Goal: Check status: Check status

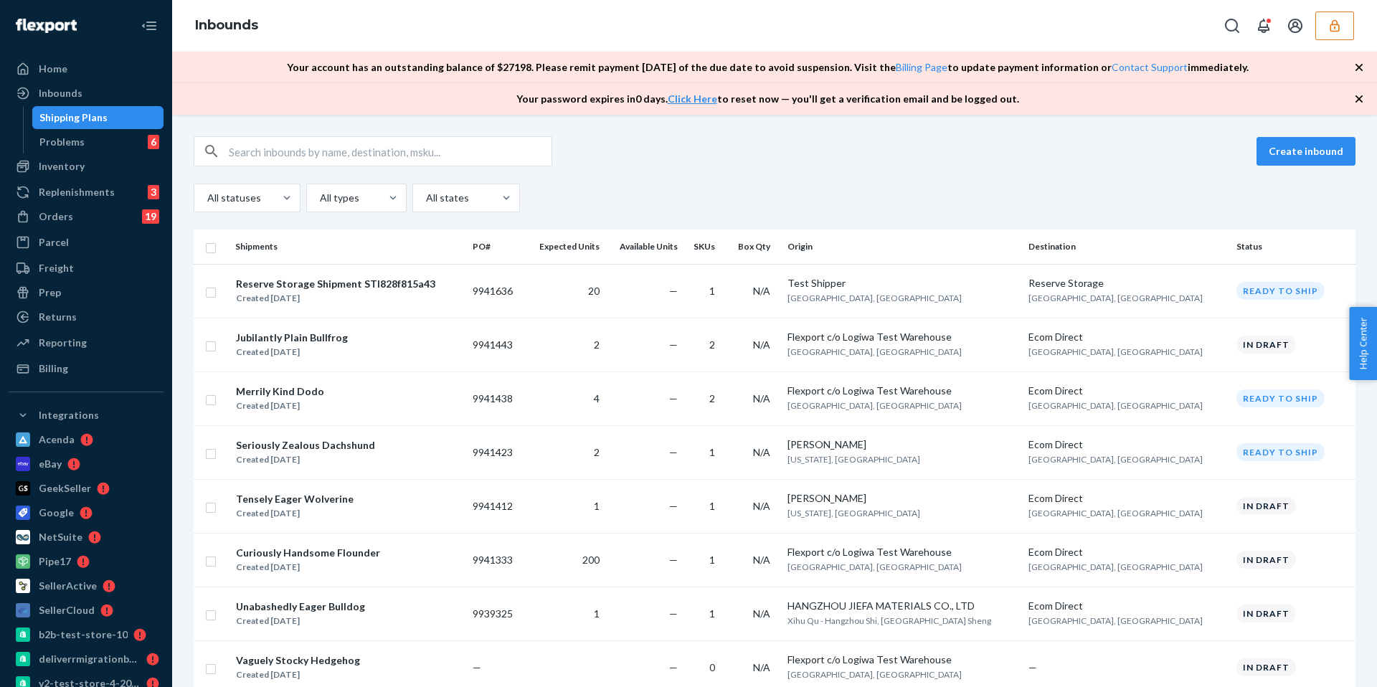
click at [860, 104] on div "Your password expires [DATE] . Click Here to reset now — you'll get a verificat…" at bounding box center [774, 99] width 1205 height 32
click at [860, 96] on icon "button" at bounding box center [1359, 98] width 7 height 7
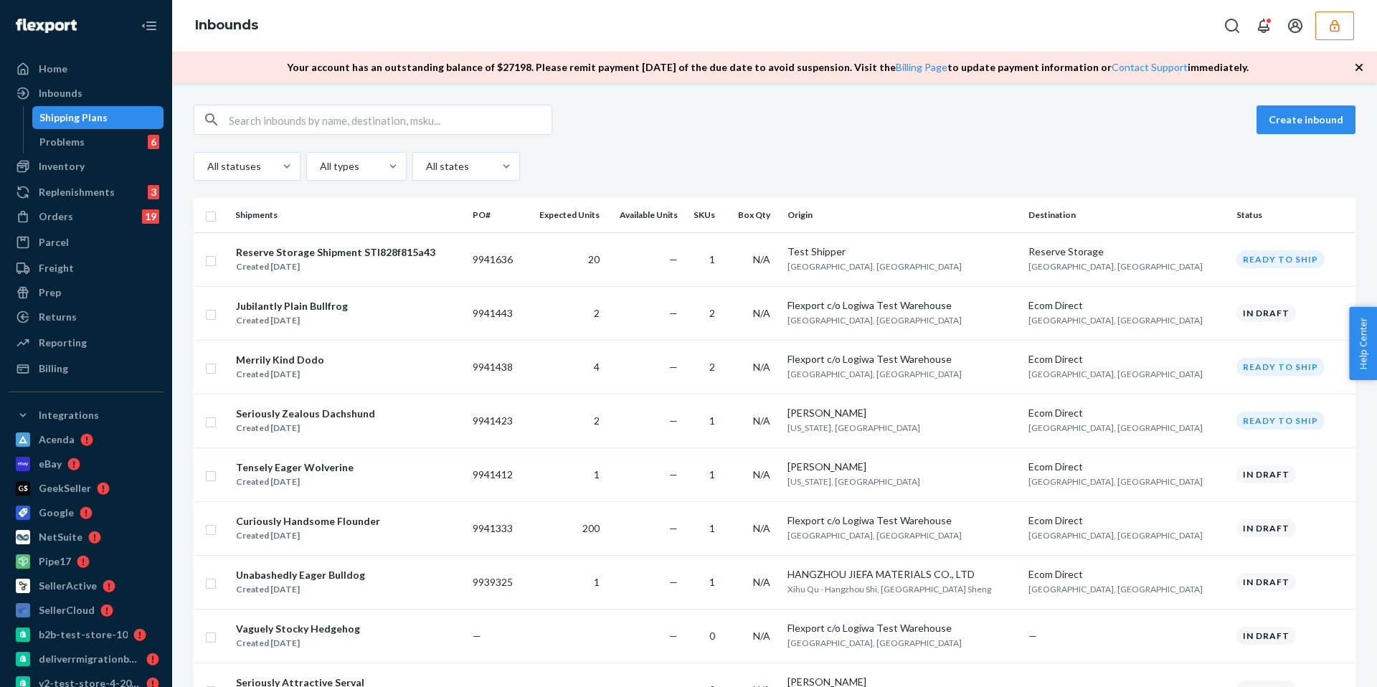
click at [860, 62] on icon "button" at bounding box center [1359, 67] width 14 height 14
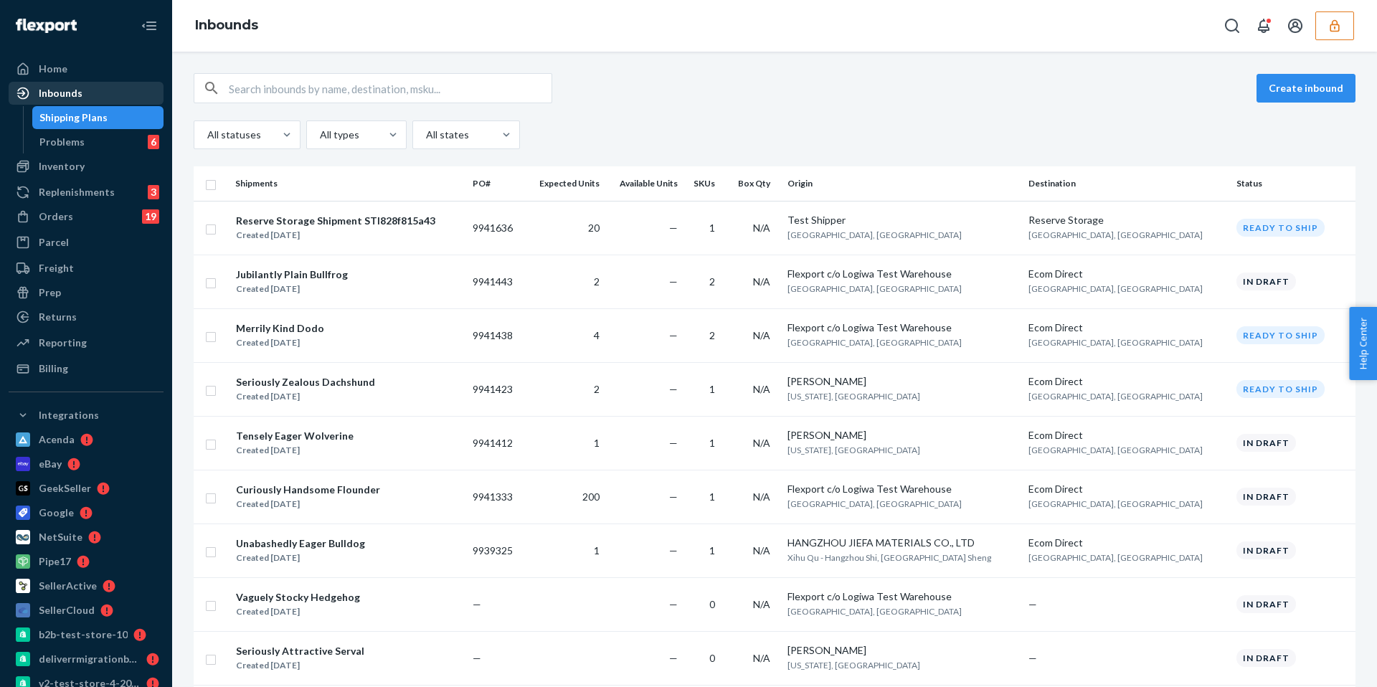
click at [59, 95] on div "Inbounds" at bounding box center [61, 93] width 44 height 14
click at [59, 72] on div "Home" at bounding box center [53, 69] width 29 height 14
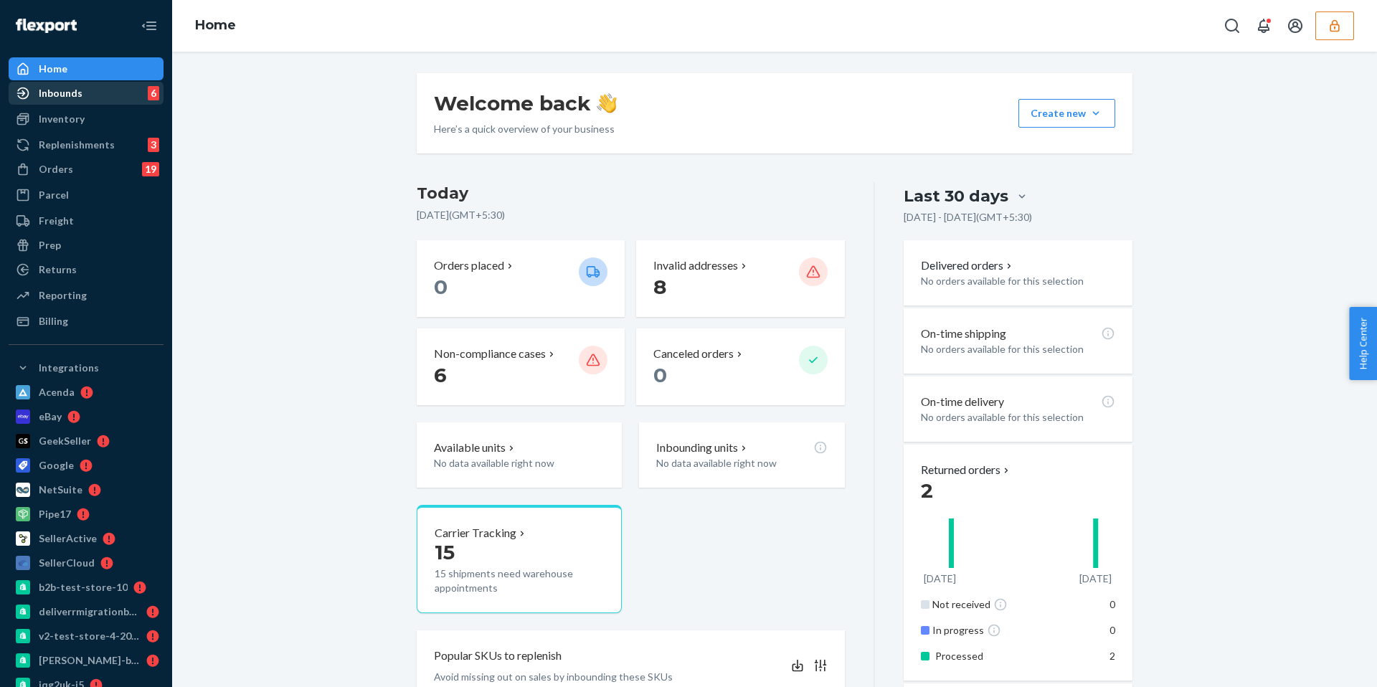
click at [34, 93] on div at bounding box center [27, 93] width 23 height 14
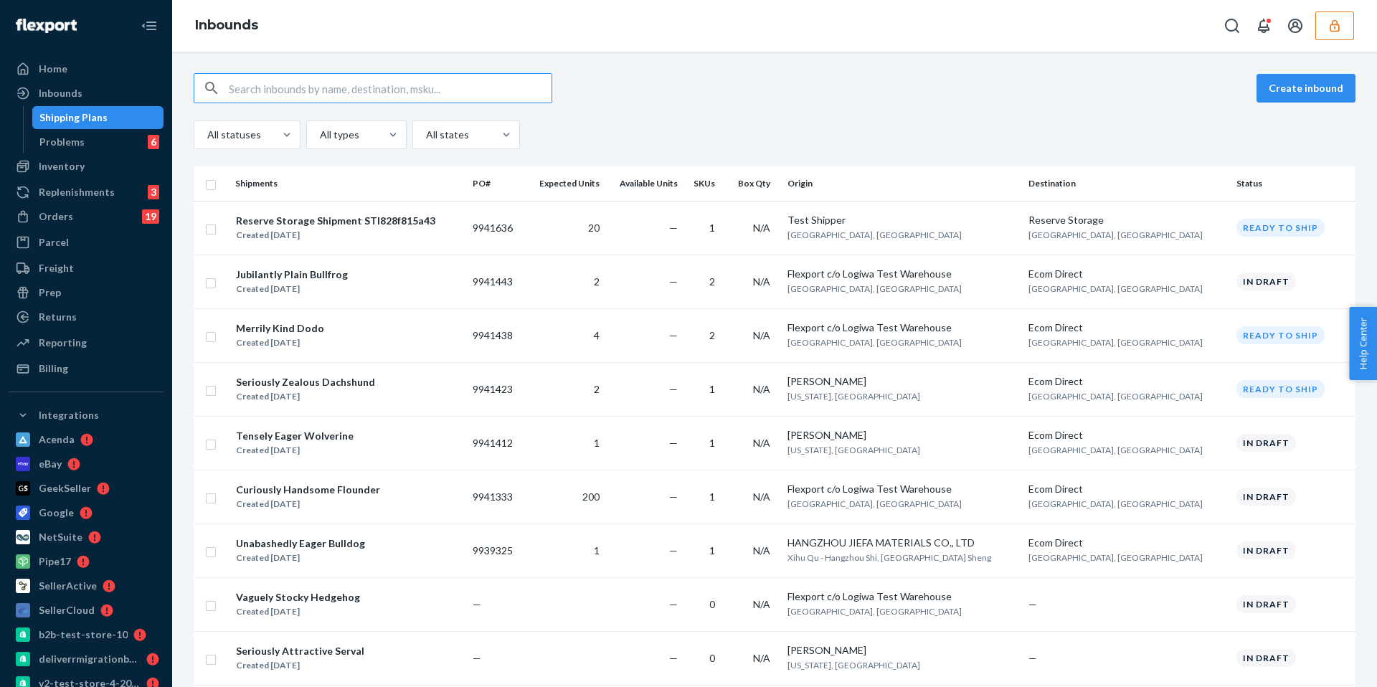
click at [860, 23] on button "button" at bounding box center [1335, 25] width 39 height 29
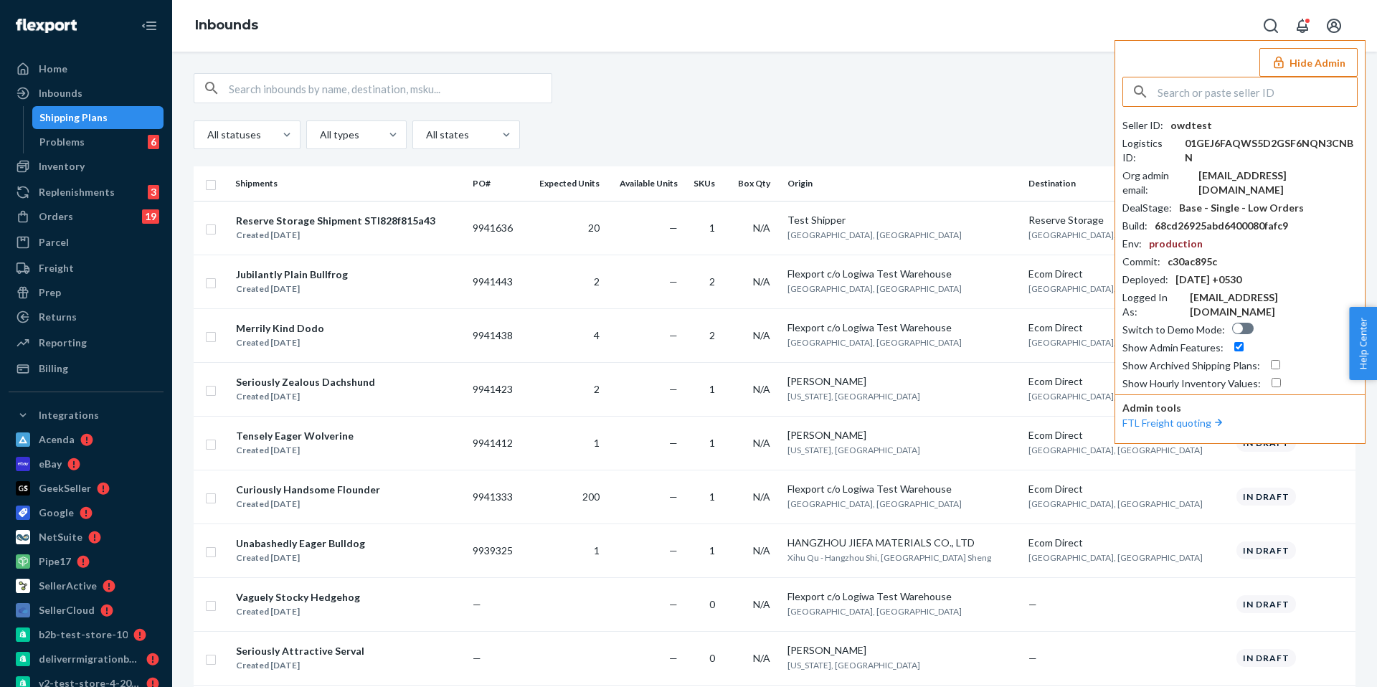
click at [860, 94] on input "text" at bounding box center [1257, 91] width 199 height 29
paste input "gweentoysinc"
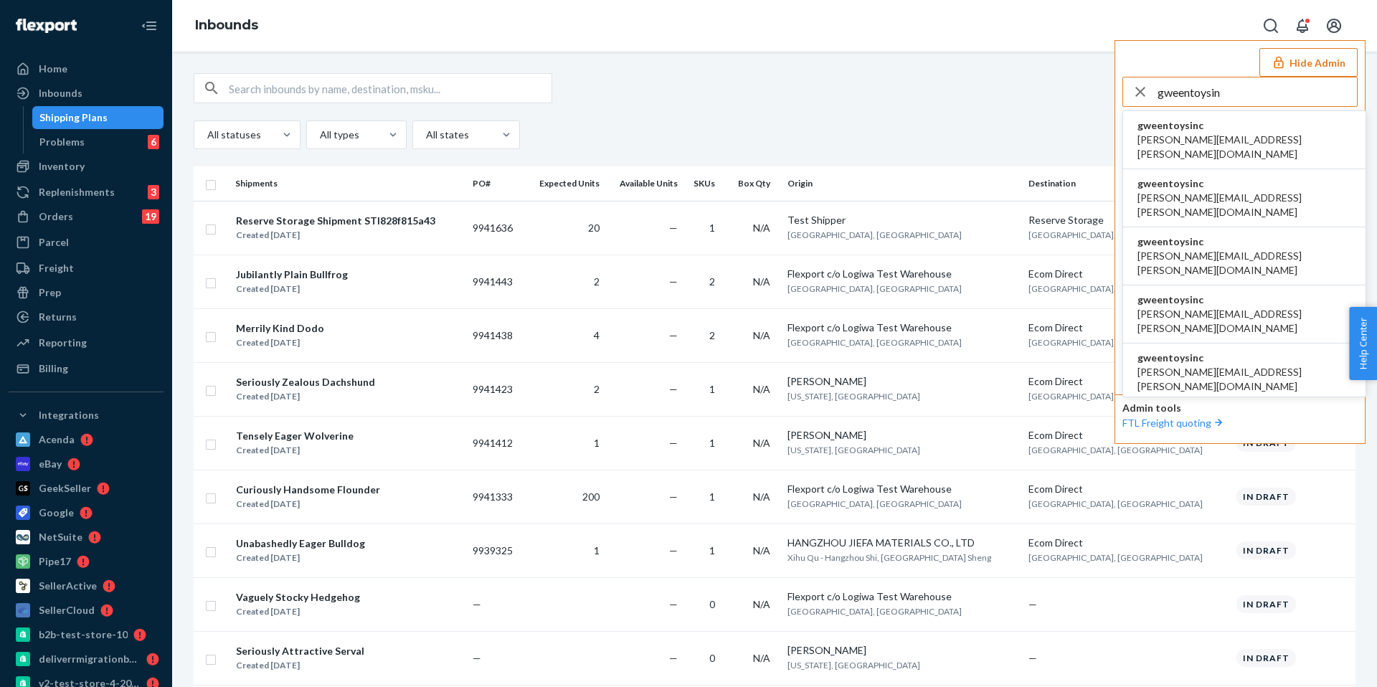
type input "gweentoysin"
click at [860, 140] on span "akanksha.saxena@shopify.com" at bounding box center [1245, 147] width 214 height 29
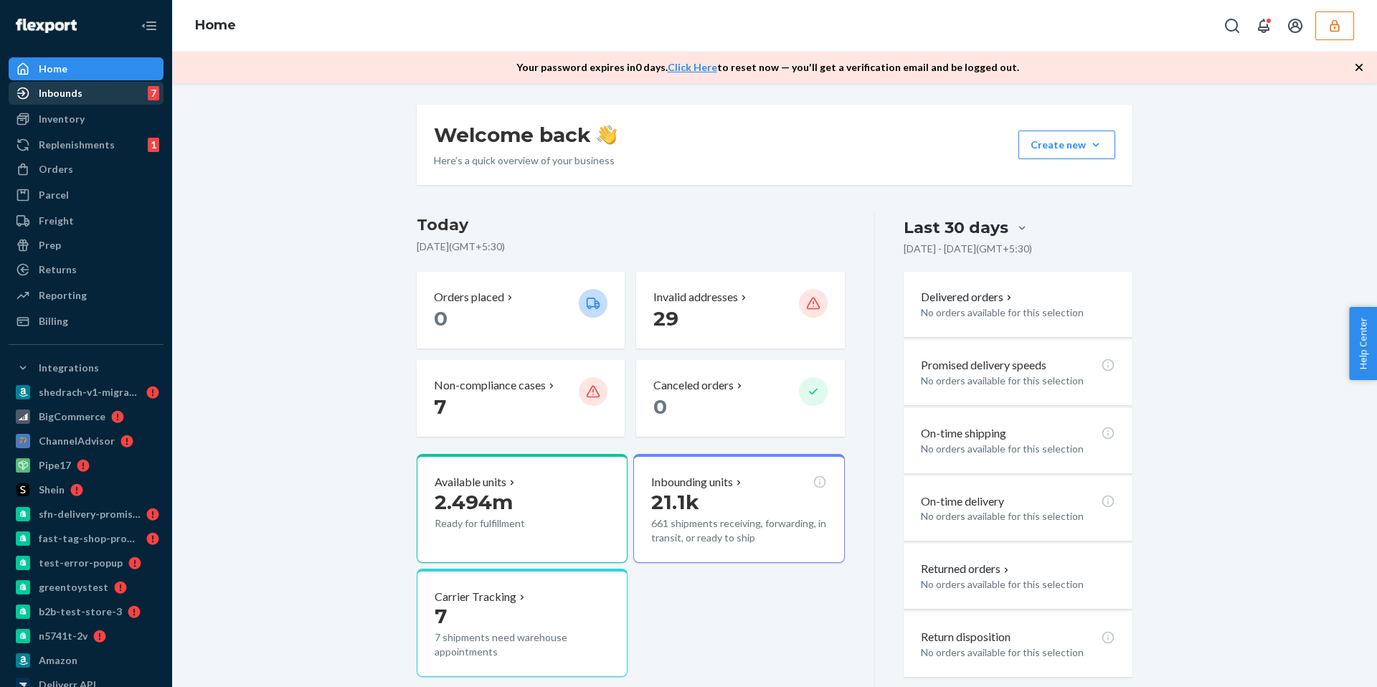
click at [81, 100] on div "Inbounds 7" at bounding box center [86, 93] width 152 height 20
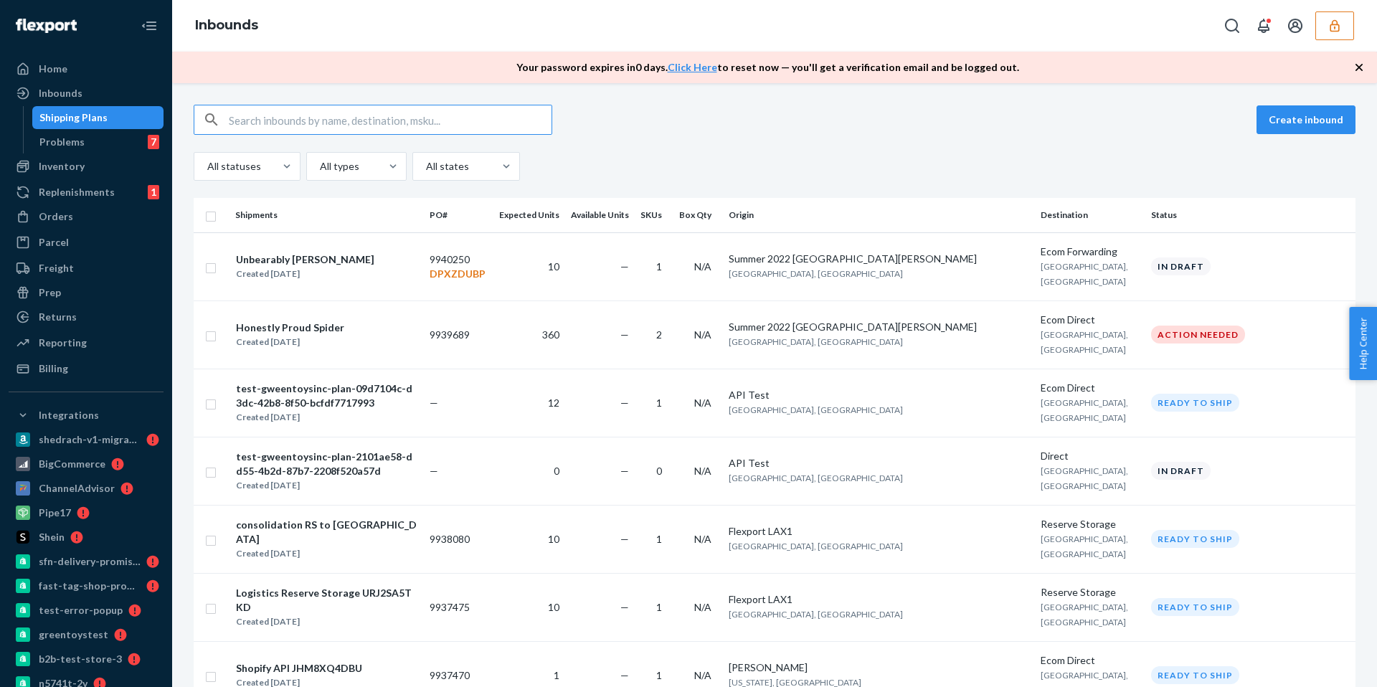
paste input "814612"
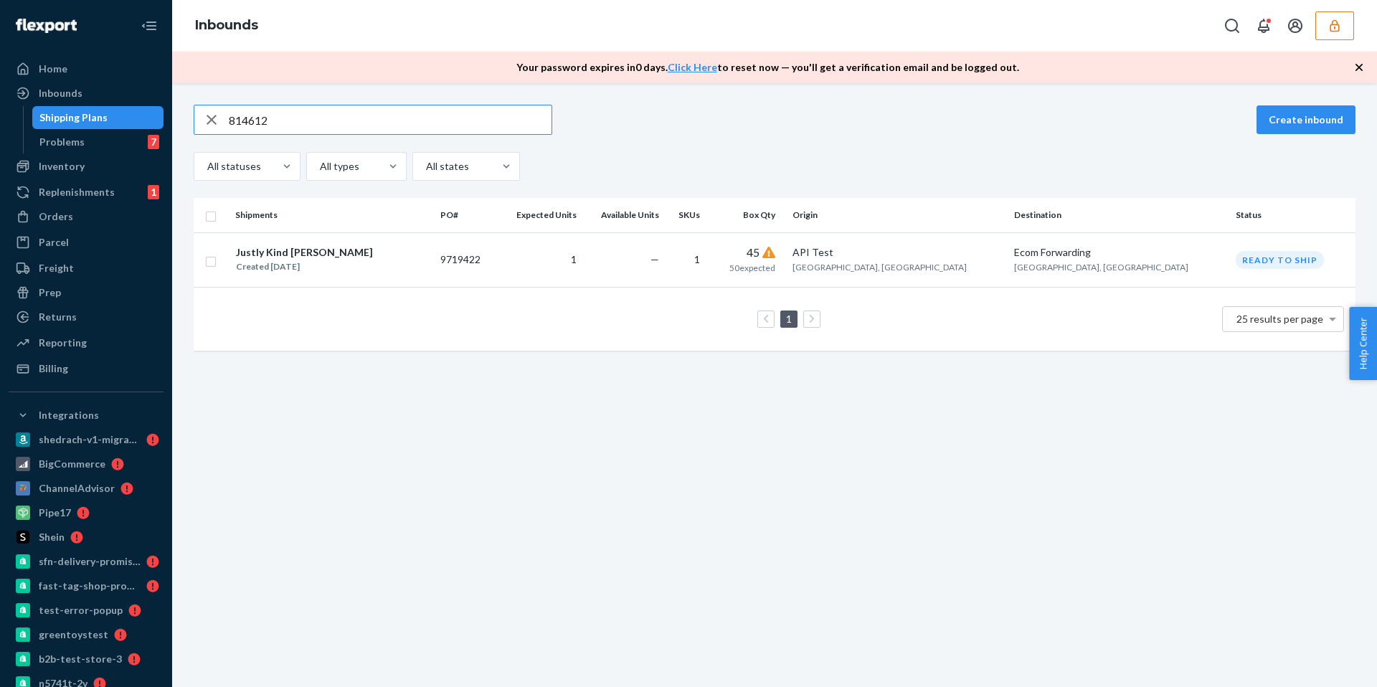
type input "814612"
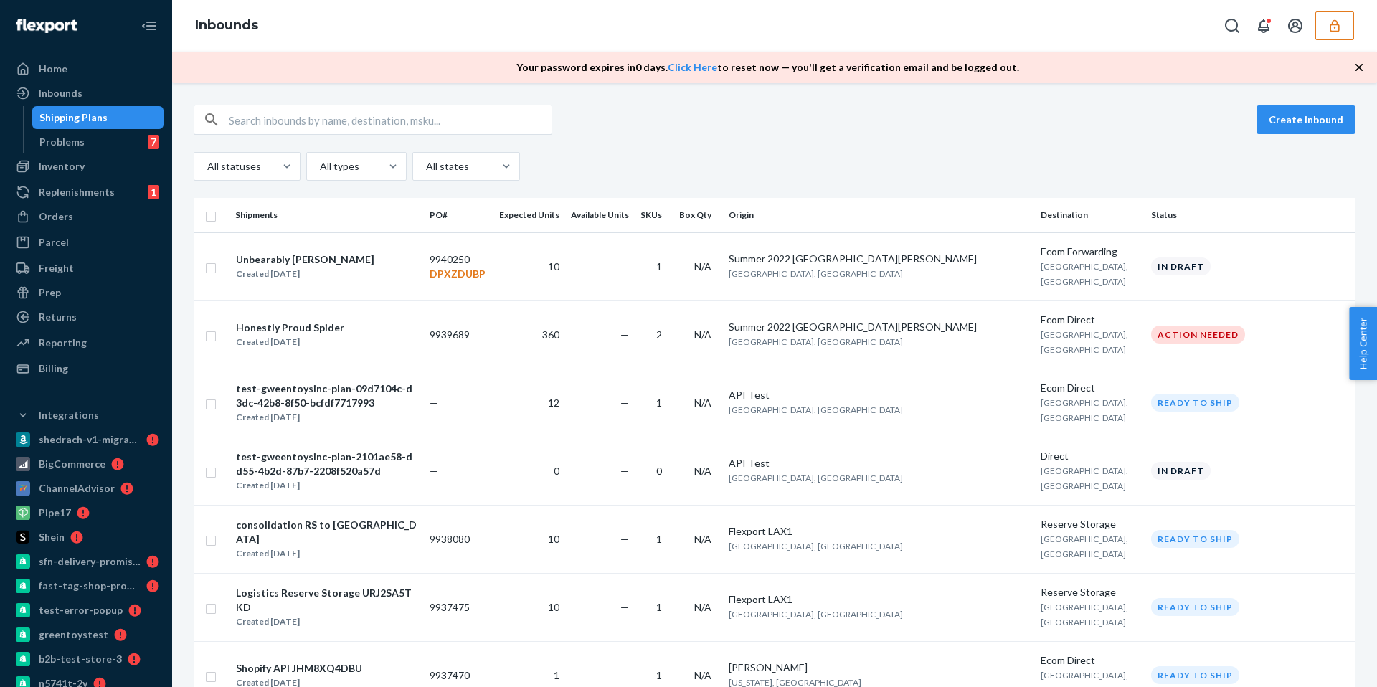
click at [1356, 65] on icon "button" at bounding box center [1359, 67] width 7 height 7
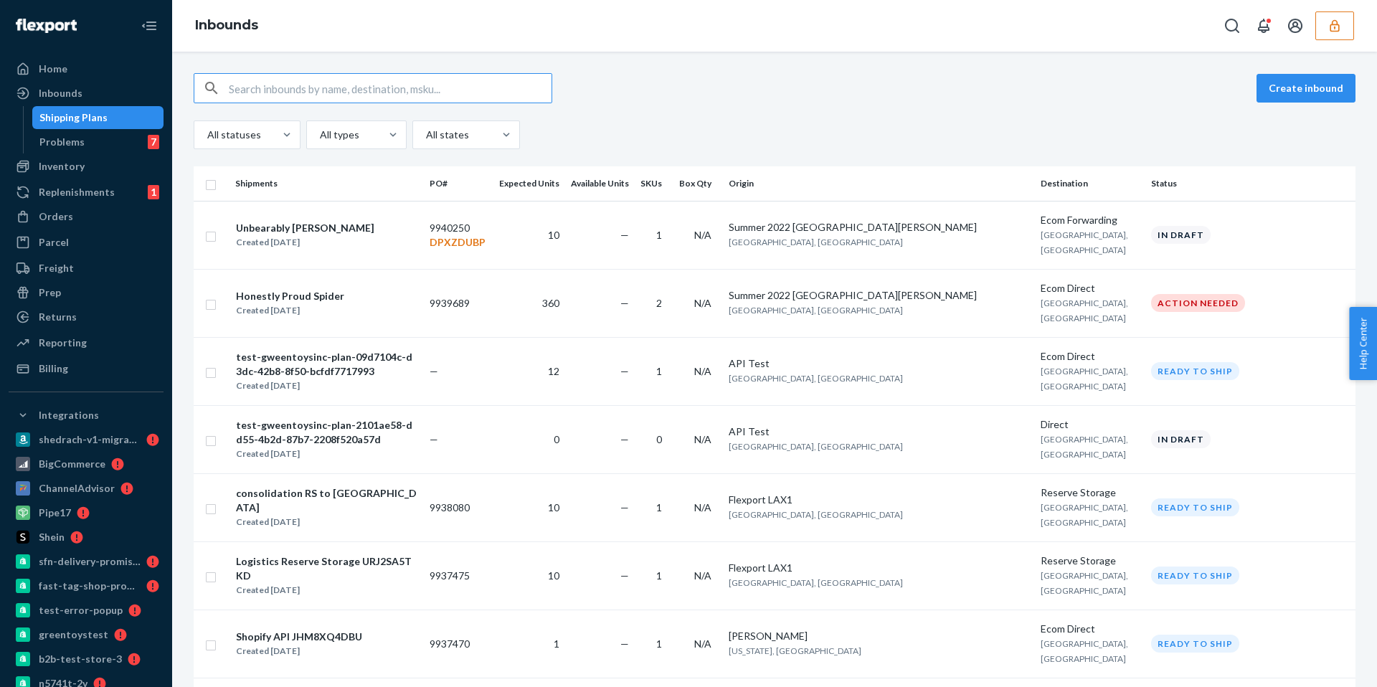
click at [344, 98] on input "text" at bounding box center [390, 88] width 323 height 29
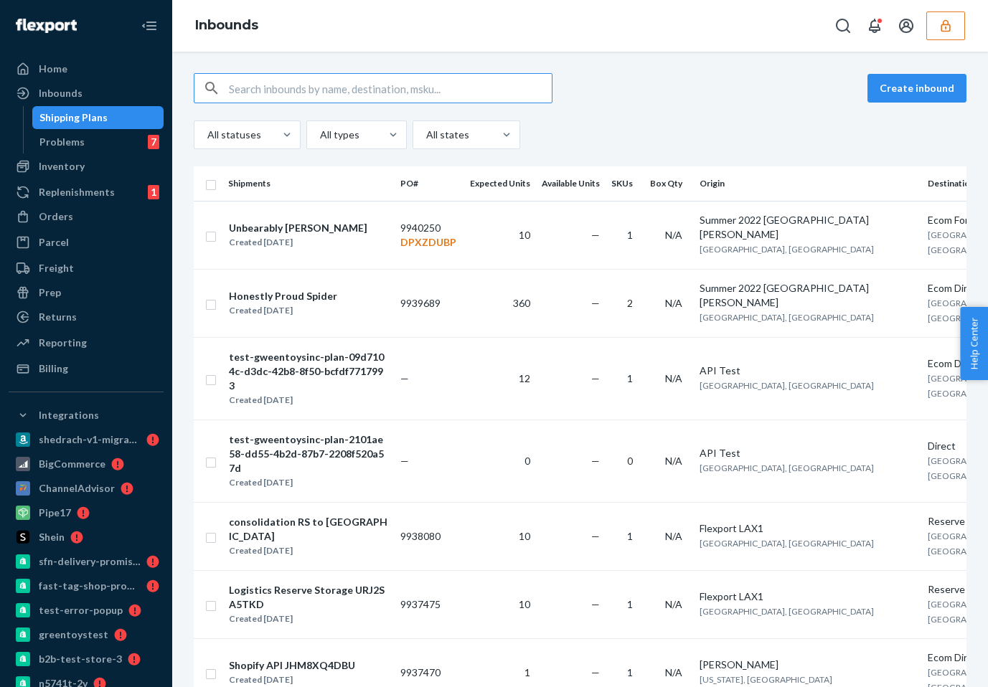
click at [290, 88] on input "text" at bounding box center [390, 88] width 323 height 29
paste input "814612"
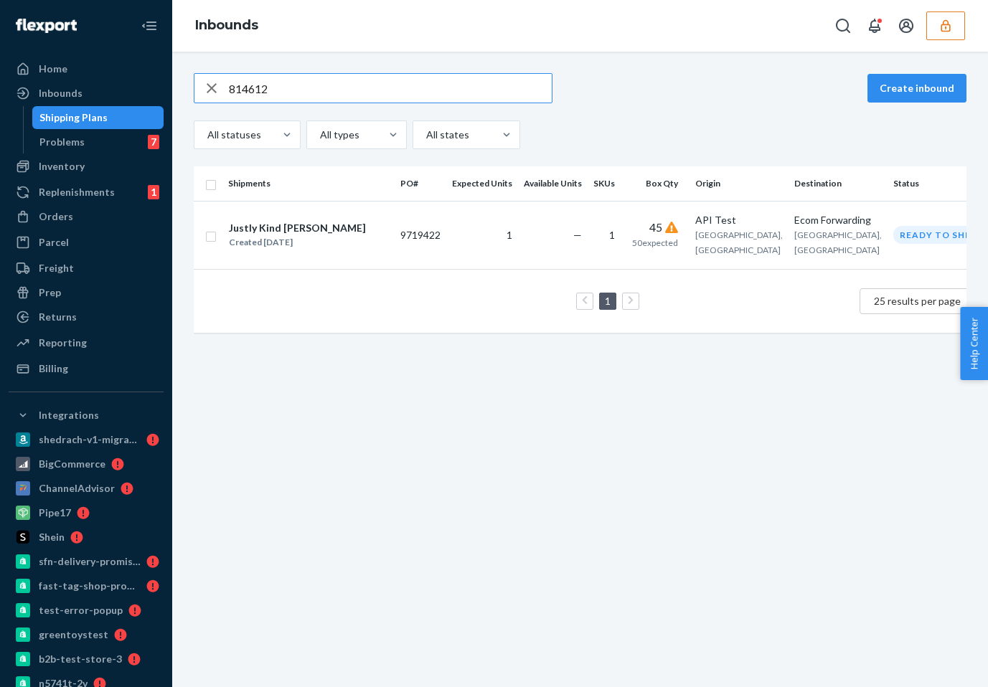
type input "814612"
click at [948, 28] on icon "button" at bounding box center [945, 26] width 14 height 14
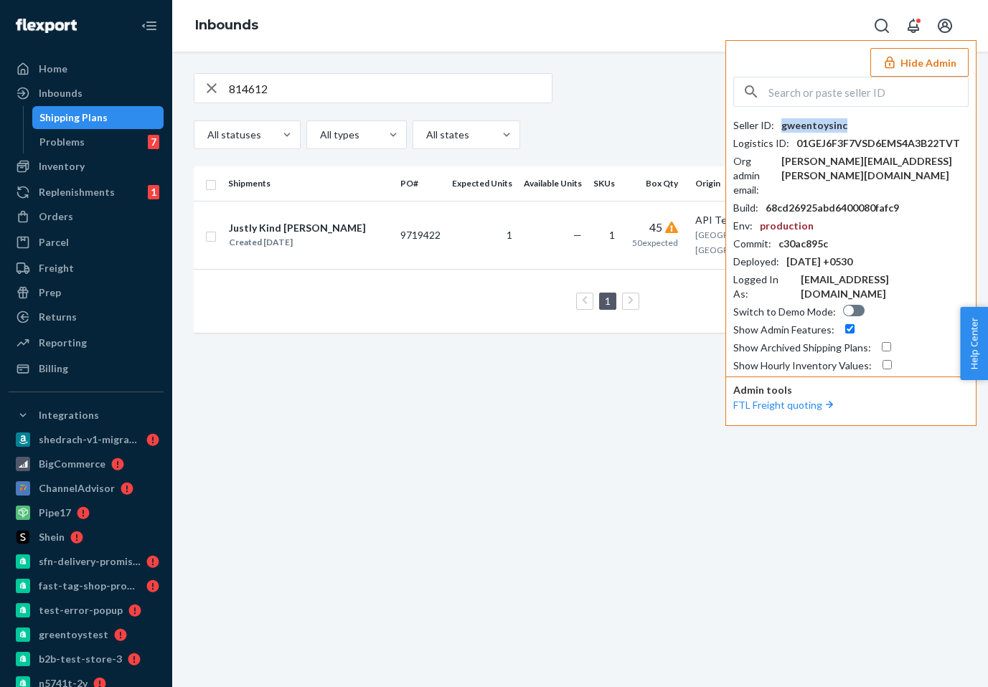
drag, startPoint x: 851, startPoint y: 131, endPoint x: 782, endPoint y: 131, distance: 69.6
click at [782, 131] on div "Seller ID : gweentoysinc" at bounding box center [850, 125] width 235 height 14
copy div "gweentoysinc"
click at [260, 92] on input "814612" at bounding box center [390, 88] width 323 height 29
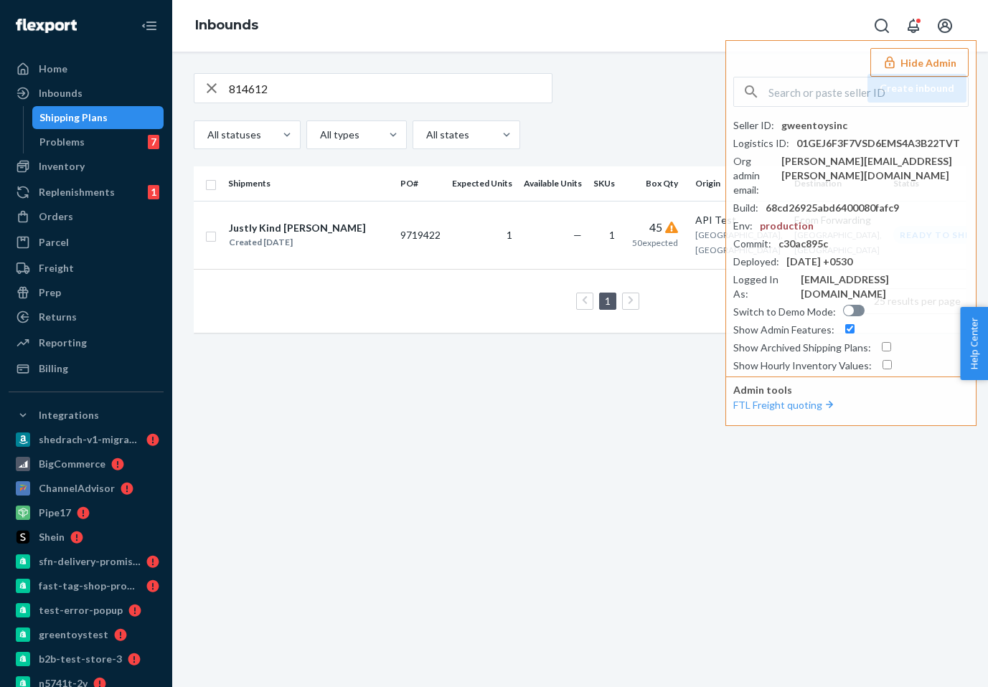
click at [930, 61] on button "Hide Admin" at bounding box center [919, 62] width 98 height 29
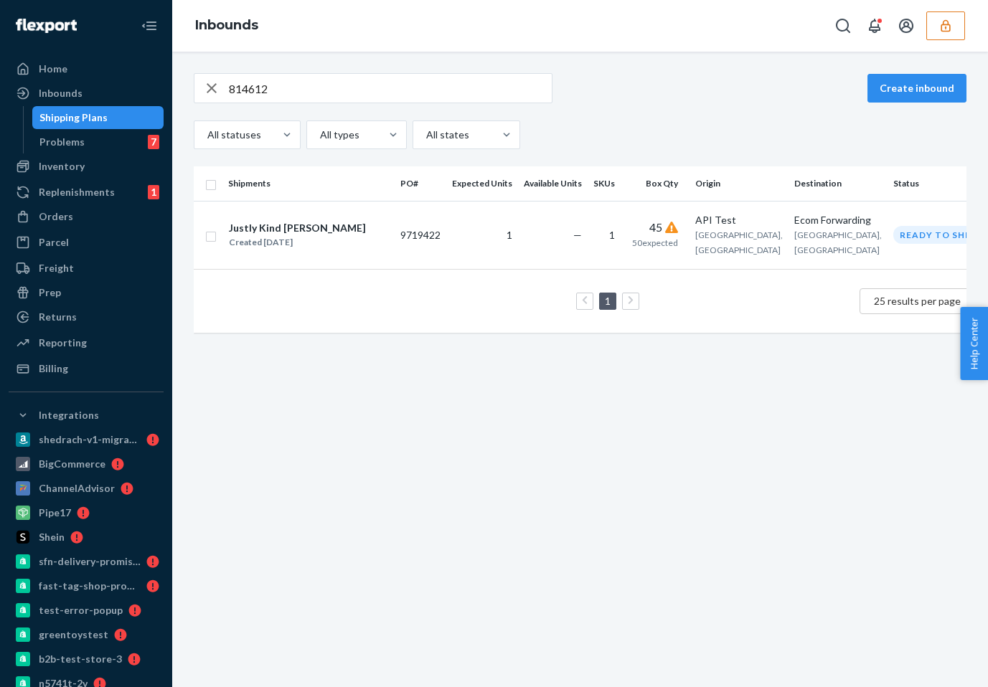
click at [781, 379] on div "814612 Create inbound All statuses All types All states Shipments PO# Expected …" at bounding box center [580, 370] width 816 height 636
click at [762, 242] on td "API Test San Francisco, CA" at bounding box center [738, 235] width 99 height 68
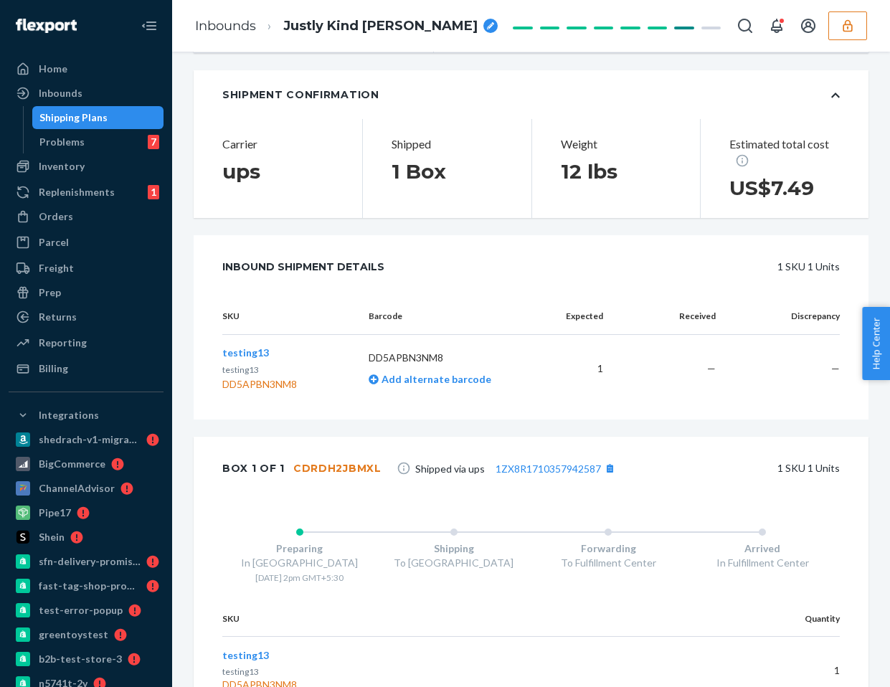
scroll to position [230, 0]
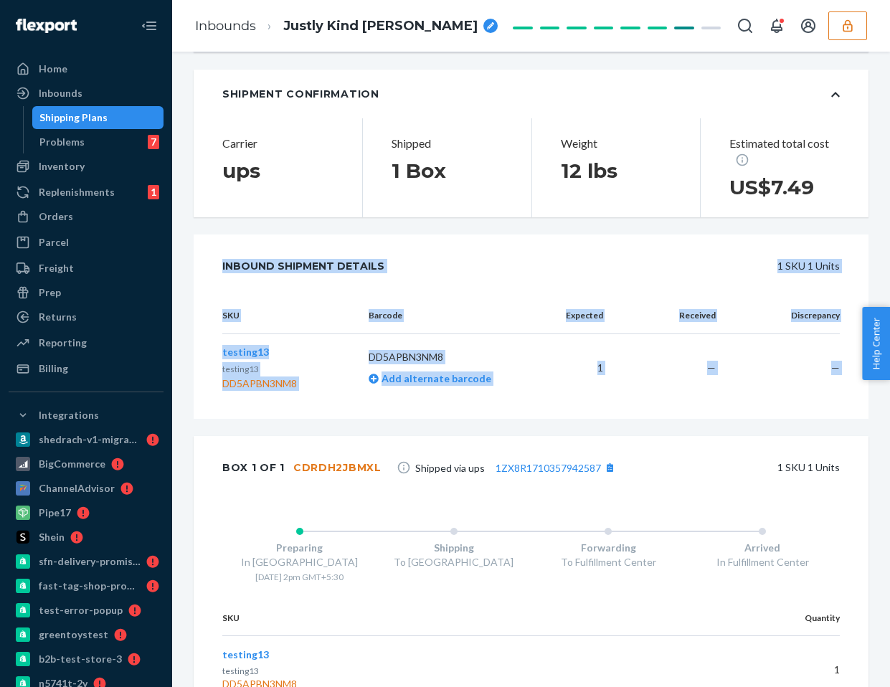
drag, startPoint x: 334, startPoint y: 438, endPoint x: 186, endPoint y: 250, distance: 238.5
click at [186, 250] on div "Shipment Ready to ship Download Shipment ID 1171837 Flexport PO# 9719422 Inboun…" at bounding box center [531, 282] width 697 height 877
click at [223, 248] on div "Shipment Confirmation Carrier ups Shipped 1 Box Weight 12 lbs Estimated total c…" at bounding box center [531, 395] width 675 height 651
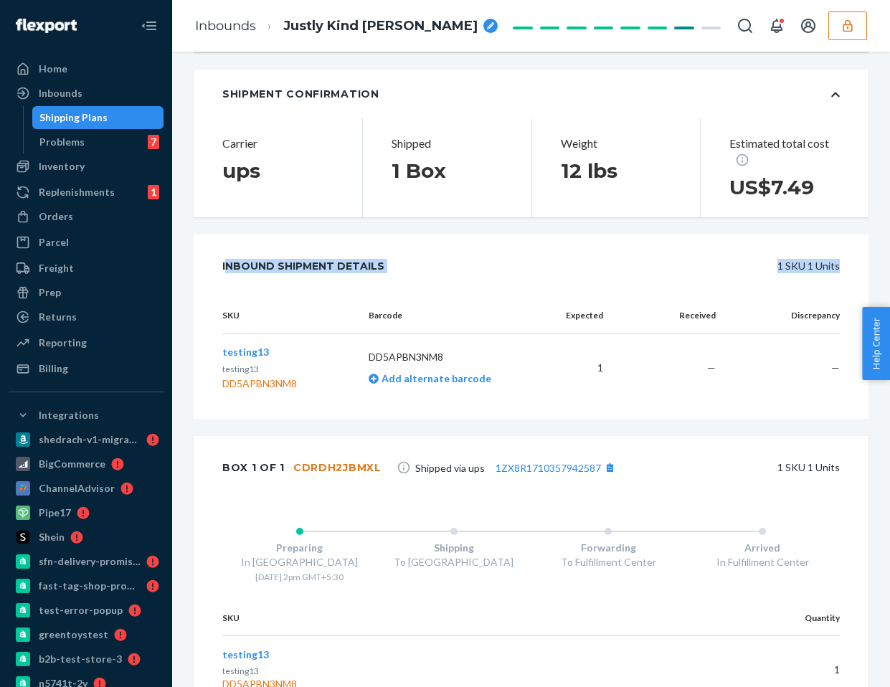
drag, startPoint x: 225, startPoint y: 283, endPoint x: 472, endPoint y: 425, distance: 285.1
click at [472, 419] on div "Inbound Shipment Details 1 SKU 1 Units SKU Barcode Expected Received Discrepanc…" at bounding box center [531, 327] width 675 height 184
click at [463, 419] on div "SKU Barcode Expected Received Discrepancy testing13 testing13 DD5APBN3NM8 DD5AP…" at bounding box center [531, 358] width 675 height 121
drag, startPoint x: 463, startPoint y: 434, endPoint x: 217, endPoint y: 275, distance: 293.7
click at [218, 275] on div "Inbound Shipment Details 1 SKU 1 Units SKU Barcode Expected Received Discrepanc…" at bounding box center [531, 327] width 675 height 184
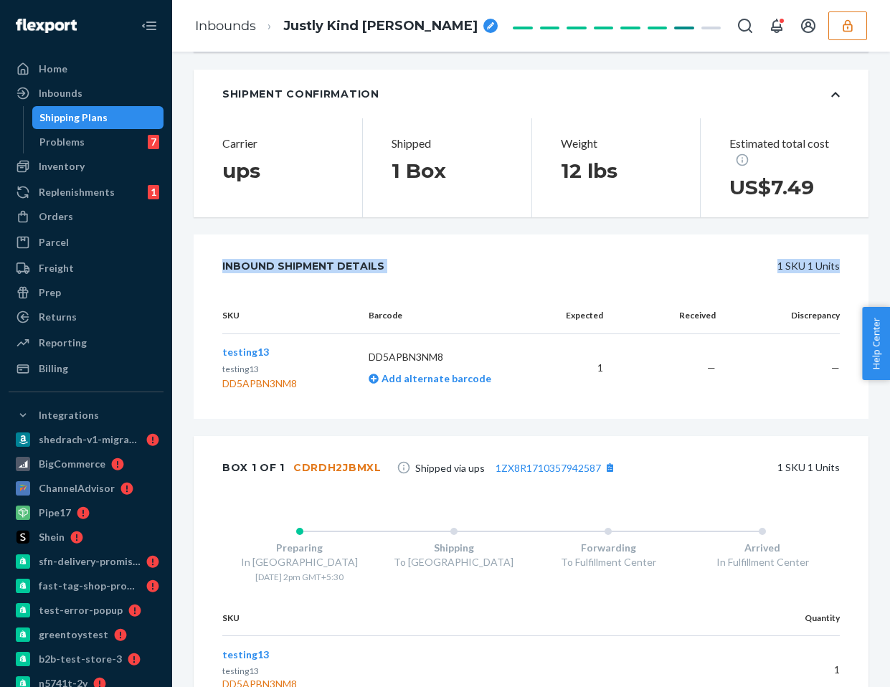
click at [217, 275] on div "Inbound Shipment Details 1 SKU 1 Units" at bounding box center [531, 266] width 675 height 63
drag, startPoint x: 217, startPoint y: 275, endPoint x: 412, endPoint y: 425, distance: 246.1
click at [412, 419] on div "Inbound Shipment Details 1 SKU 1 Units SKU Barcode Expected Received Discrepanc…" at bounding box center [531, 327] width 675 height 184
click at [376, 268] on div "Inbound Shipment Details" at bounding box center [303, 266] width 162 height 29
drag, startPoint x: 382, startPoint y: 278, endPoint x: 222, endPoint y: 273, distance: 159.3
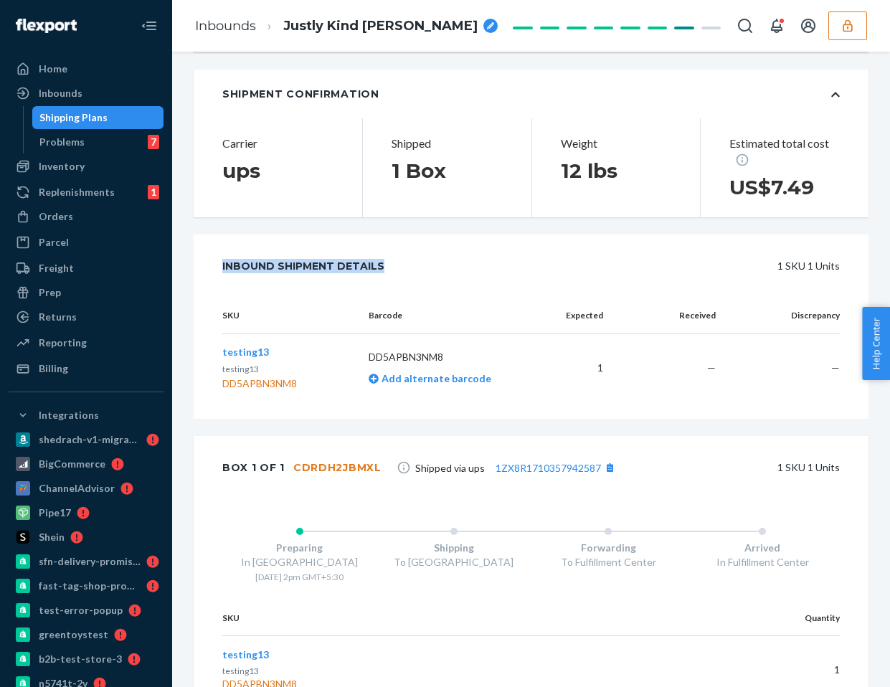
click at [222, 273] on div "Inbound Shipment Details 1 SKU 1 Units" at bounding box center [531, 266] width 618 height 29
click at [788, 280] on div "1 SKU 1 Units" at bounding box center [628, 266] width 423 height 29
click at [608, 461] on div "Box 1 of 1 CDRDH2JBMXL Shipped via ups 1ZX8R1710357942587 1 SKU 1 Units" at bounding box center [531, 467] width 675 height 63
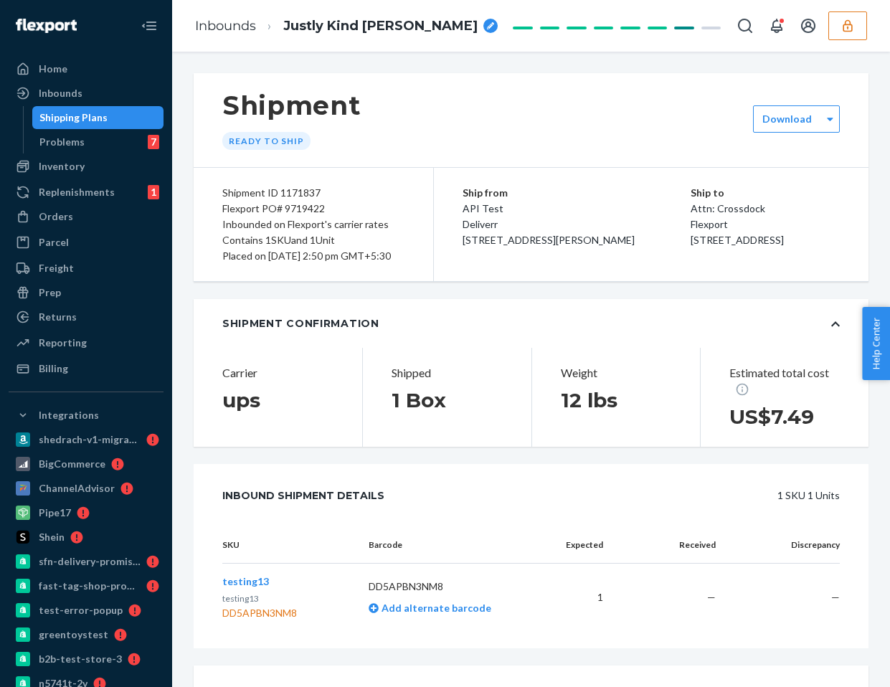
scroll to position [1, 0]
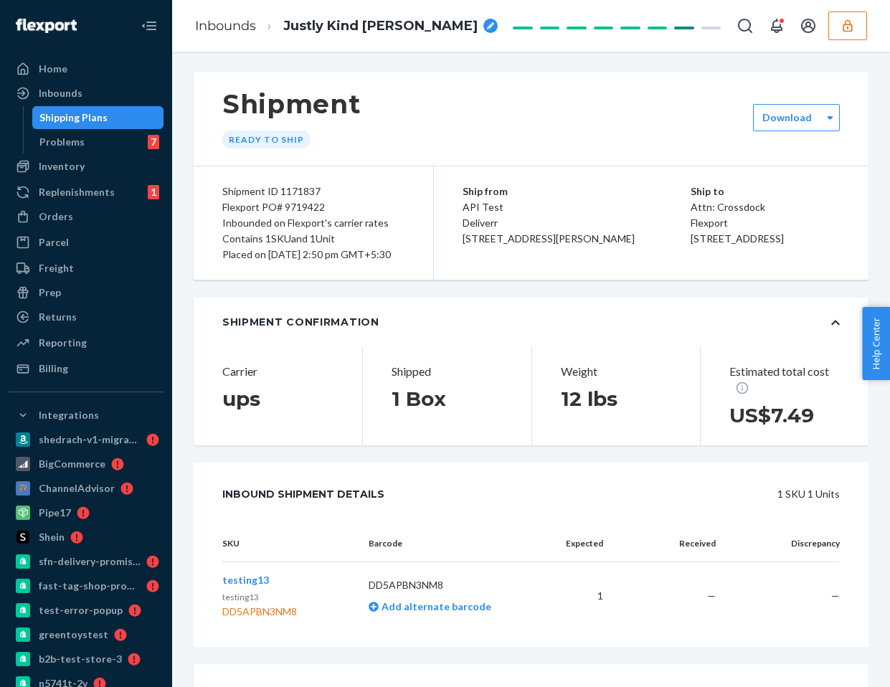
drag, startPoint x: 605, startPoint y: 275, endPoint x: 273, endPoint y: 164, distance: 350.7
click at [273, 164] on div "Shipment Ready to ship Download Shipment ID 1171837 Flexport PO# 9719422 Inboun…" at bounding box center [531, 176] width 675 height 209
click at [327, 196] on div "Shipment ID 1171837" at bounding box center [313, 192] width 182 height 16
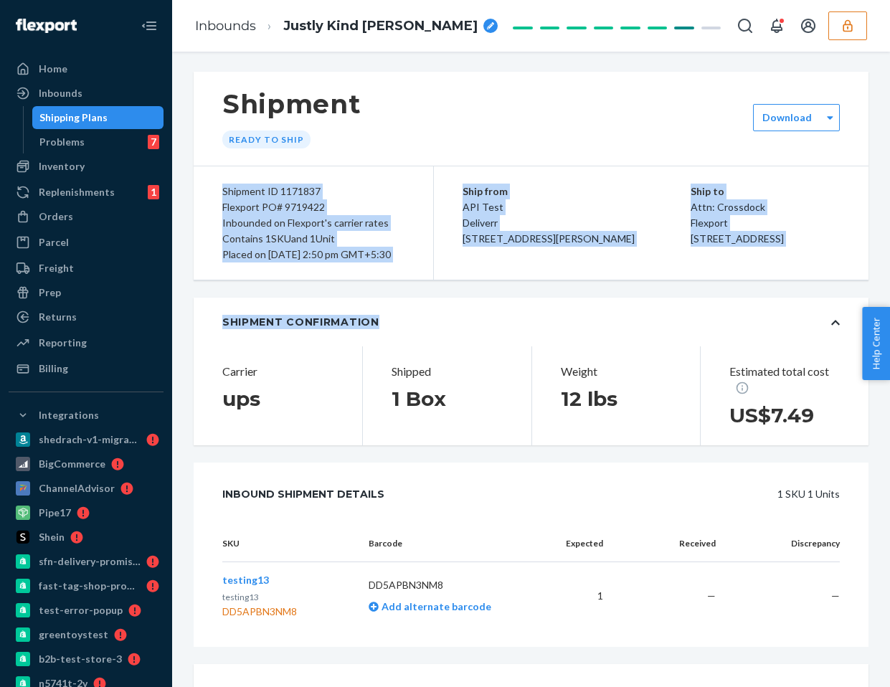
drag, startPoint x: 222, startPoint y: 198, endPoint x: 722, endPoint y: 300, distance: 510.2
click at [722, 300] on div "Shipment Ready to ship Download Shipment ID 1171837 Flexport PO# 9719422 Inboun…" at bounding box center [531, 510] width 675 height 877
click at [727, 264] on div "Ship from API Test Deliverr 577 Howard St Suite 400 San Francisco, CA 94105 Shi…" at bounding box center [651, 222] width 435 height 113
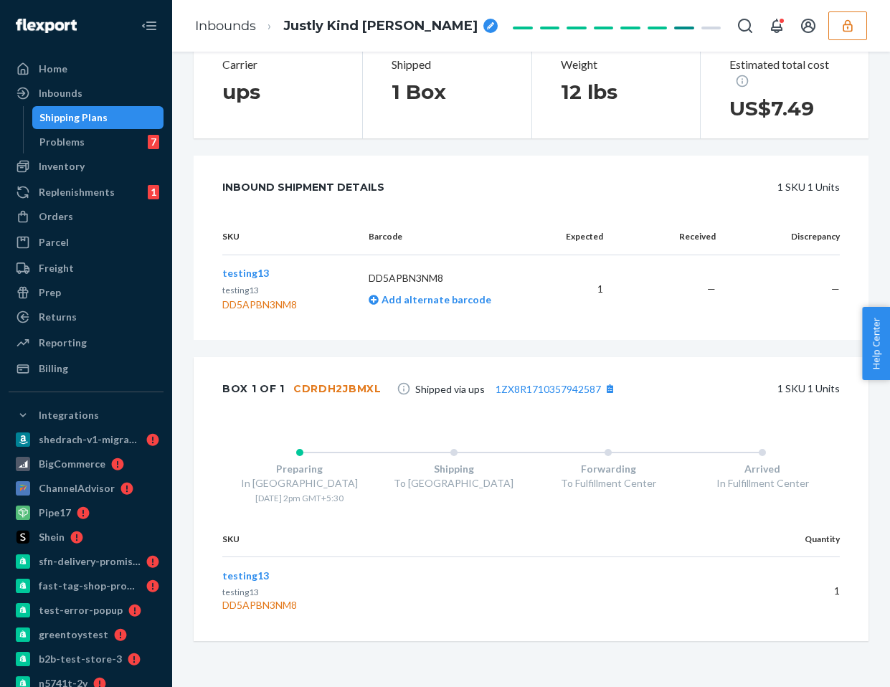
scroll to position [0, 0]
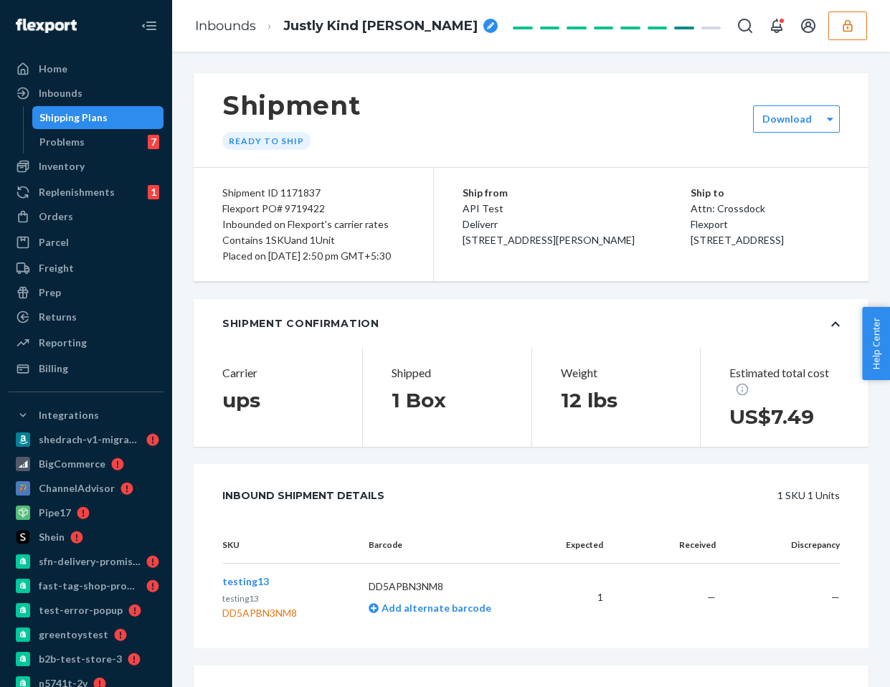
click at [78, 113] on div "Shipping Plans" at bounding box center [73, 117] width 68 height 14
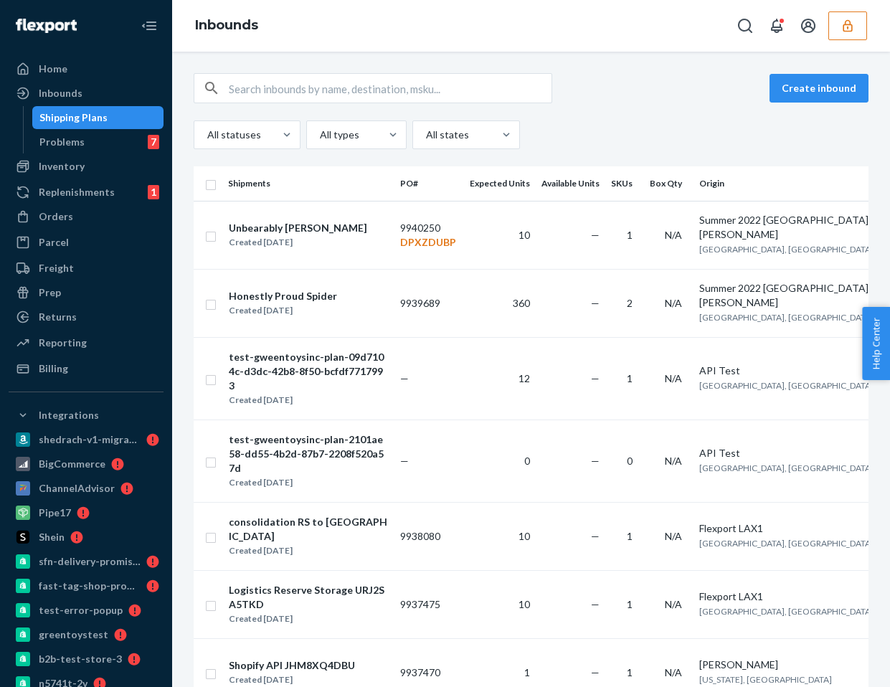
click at [308, 98] on input "text" at bounding box center [390, 88] width 323 height 29
paste input "814612"
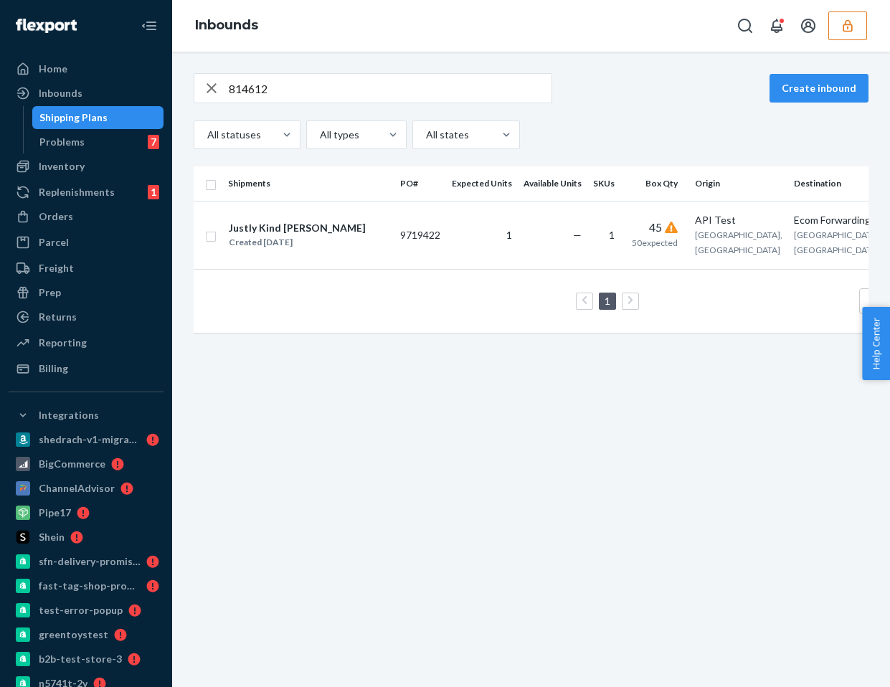
click at [851, 24] on icon "button" at bounding box center [847, 25] width 9 height 12
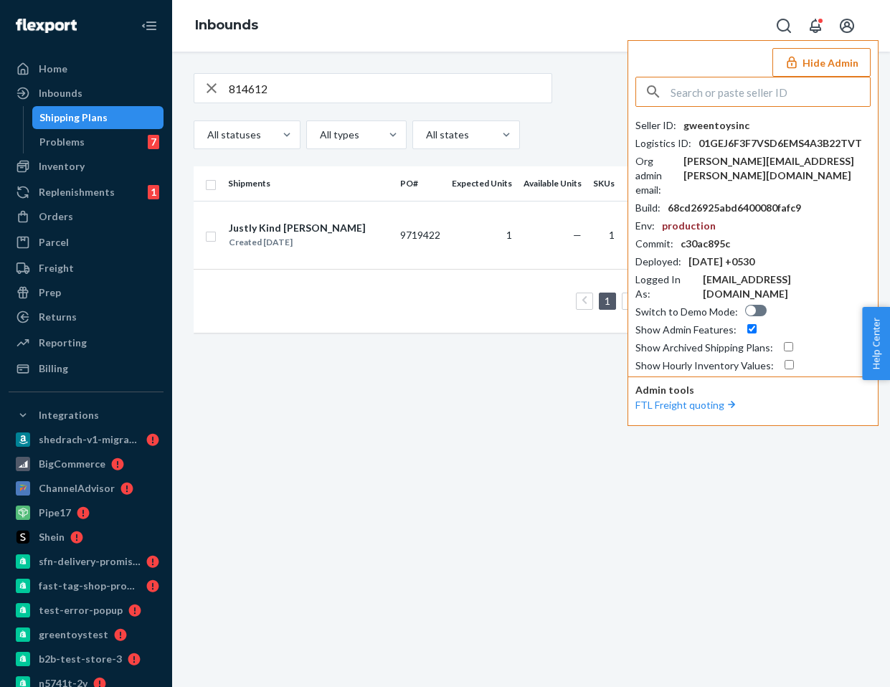
click at [827, 61] on button "Hide Admin" at bounding box center [822, 62] width 98 height 29
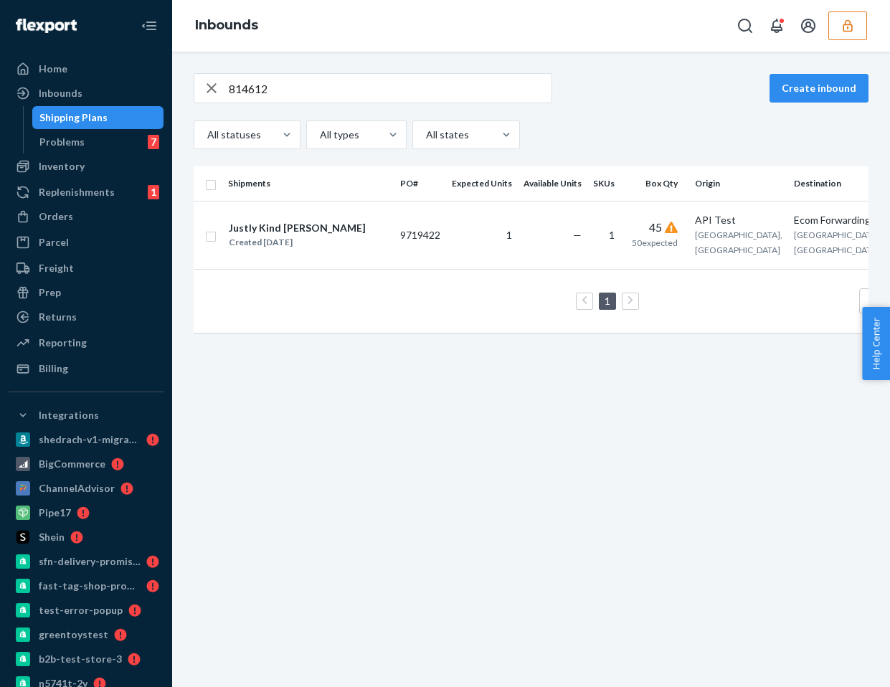
click at [248, 90] on input "814612" at bounding box center [390, 88] width 323 height 29
paste input "185608"
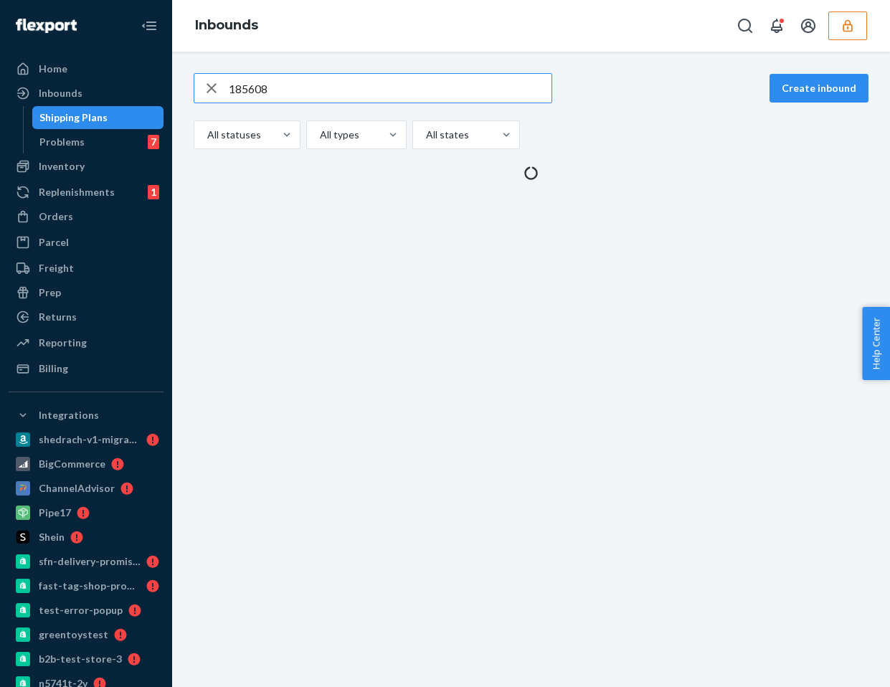
type input "185608"
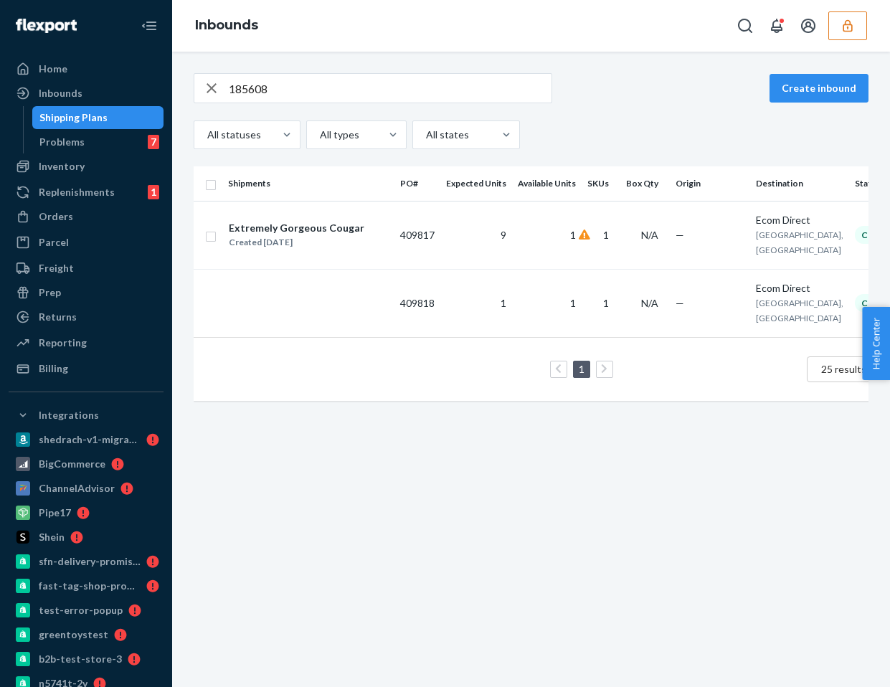
scroll to position [0, 47]
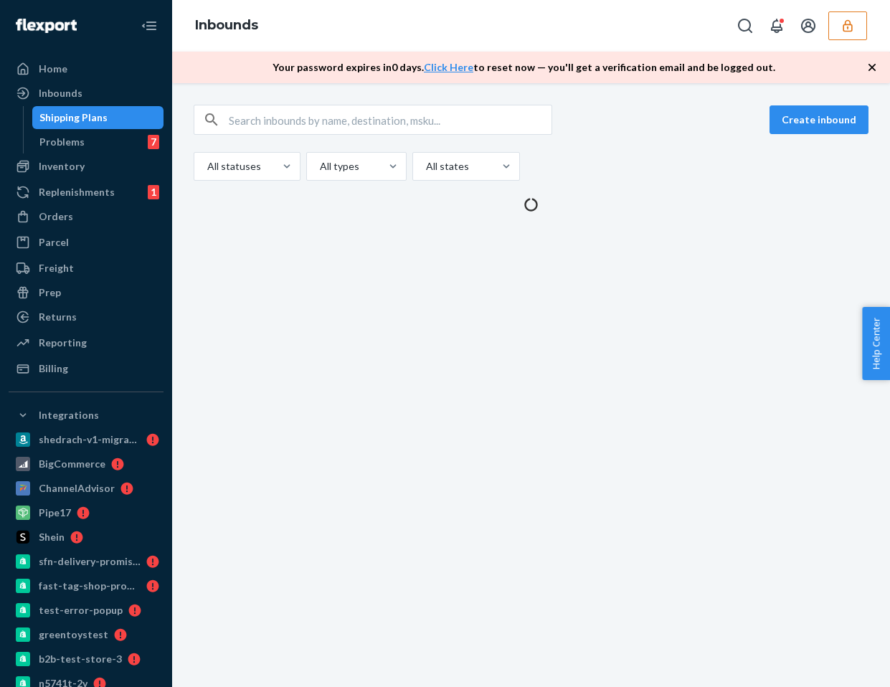
click at [871, 68] on icon "button" at bounding box center [872, 67] width 7 height 7
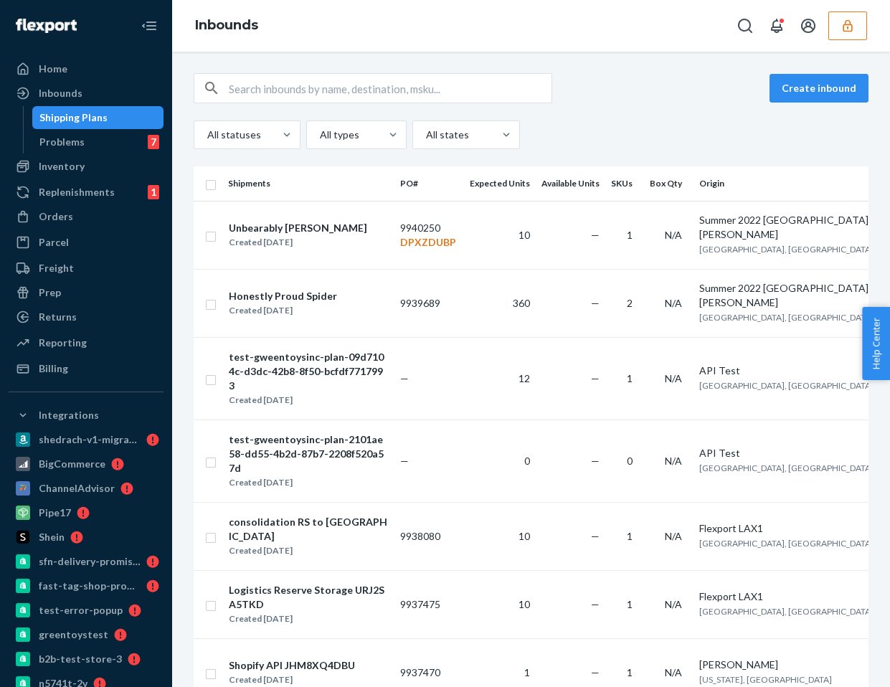
click at [508, 98] on input "text" at bounding box center [390, 88] width 323 height 29
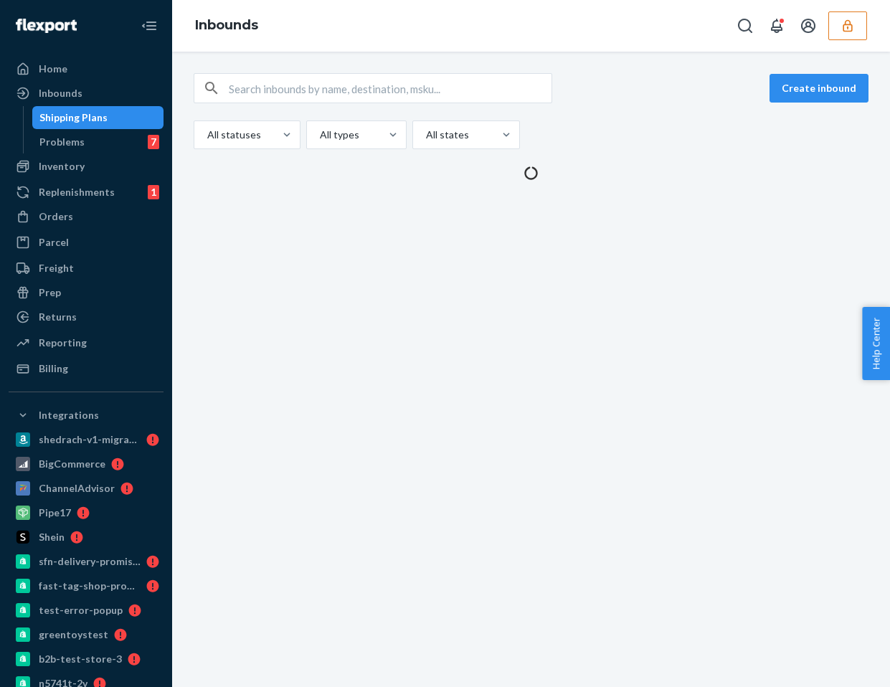
click at [295, 92] on input "text" at bounding box center [390, 88] width 323 height 29
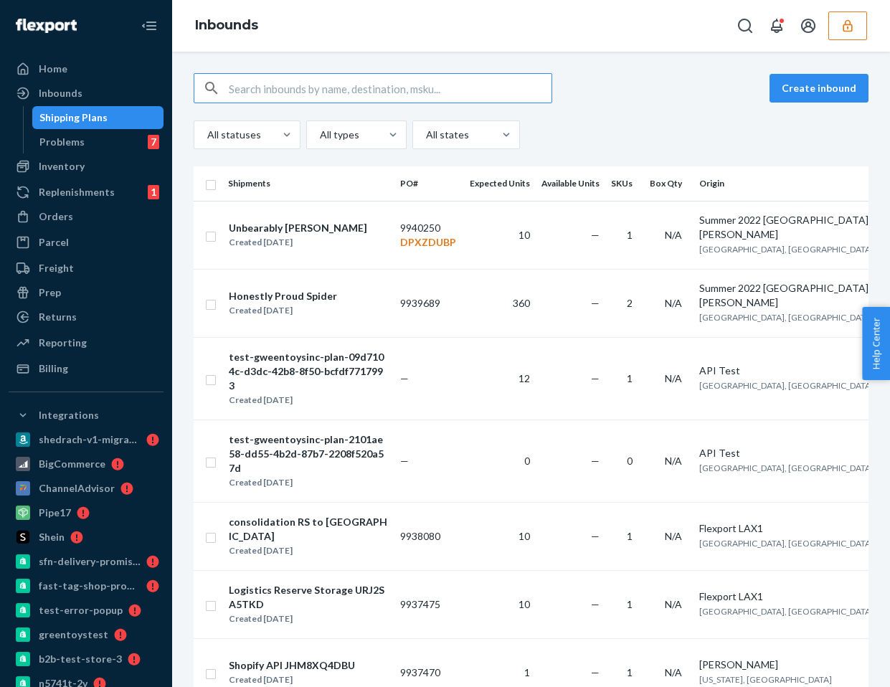
click at [382, 88] on input "text" at bounding box center [390, 88] width 323 height 29
paste input "185608"
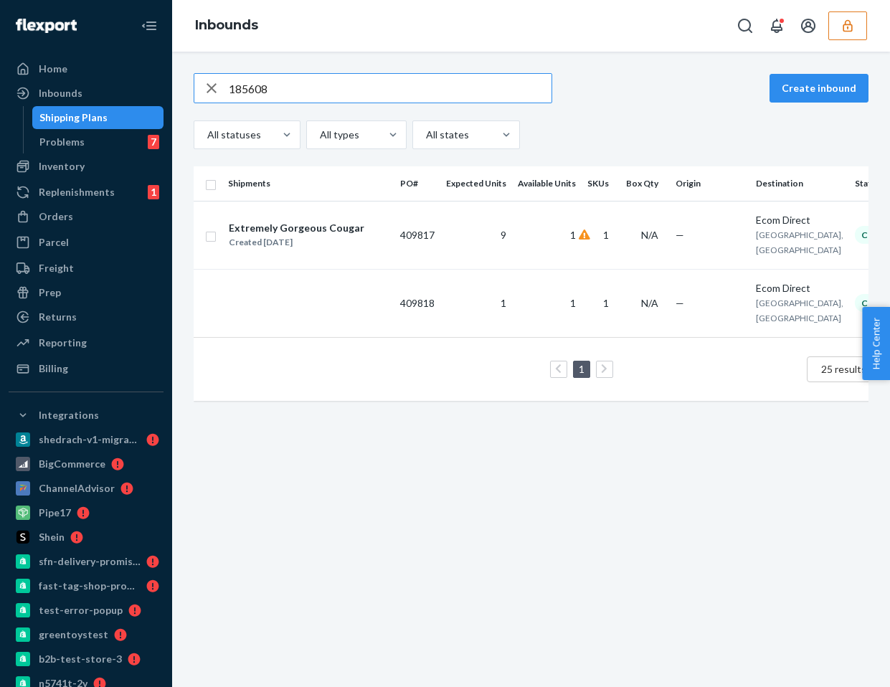
type input "185608"
